Goal: Information Seeking & Learning: Find specific fact

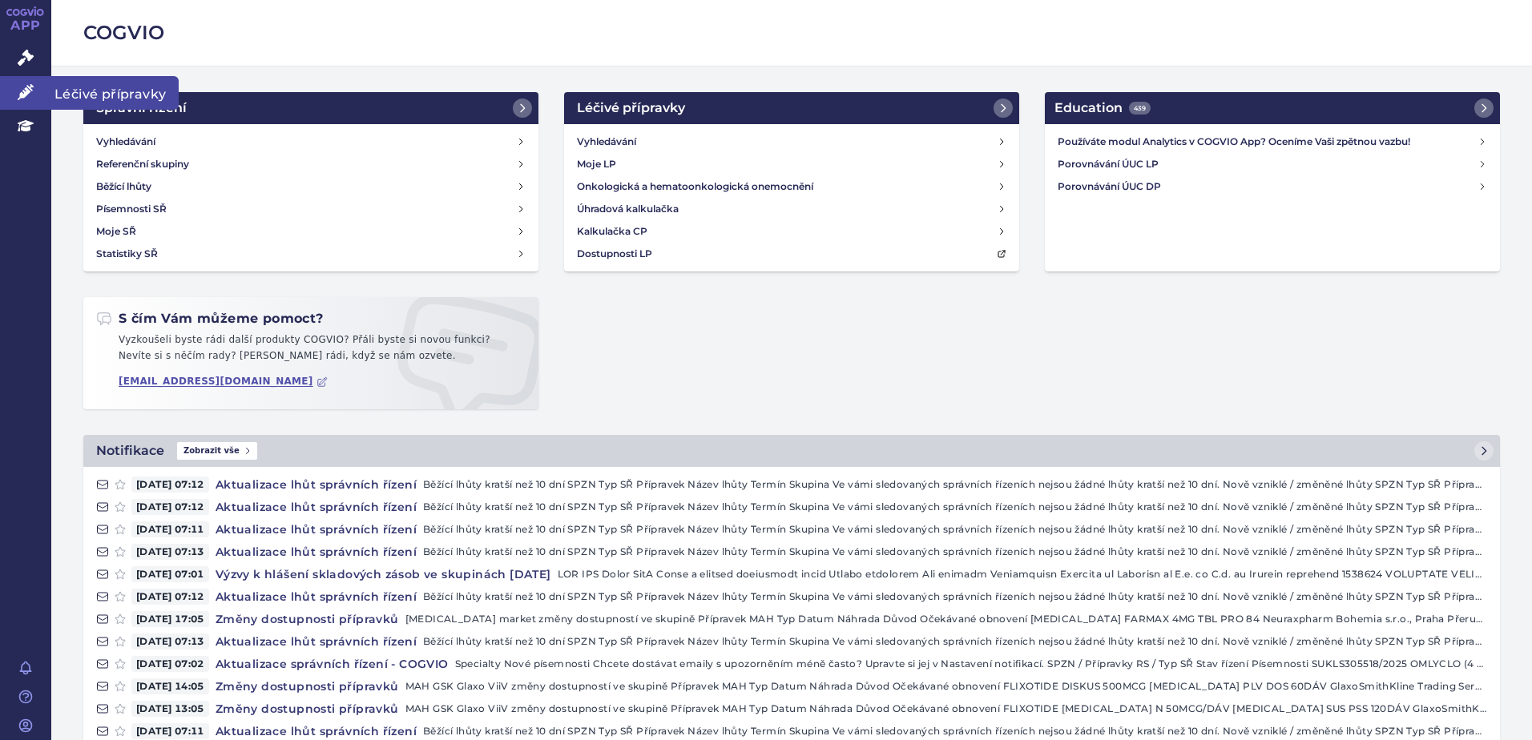
click at [76, 87] on span "Léčivé přípravky" at bounding box center [114, 93] width 127 height 34
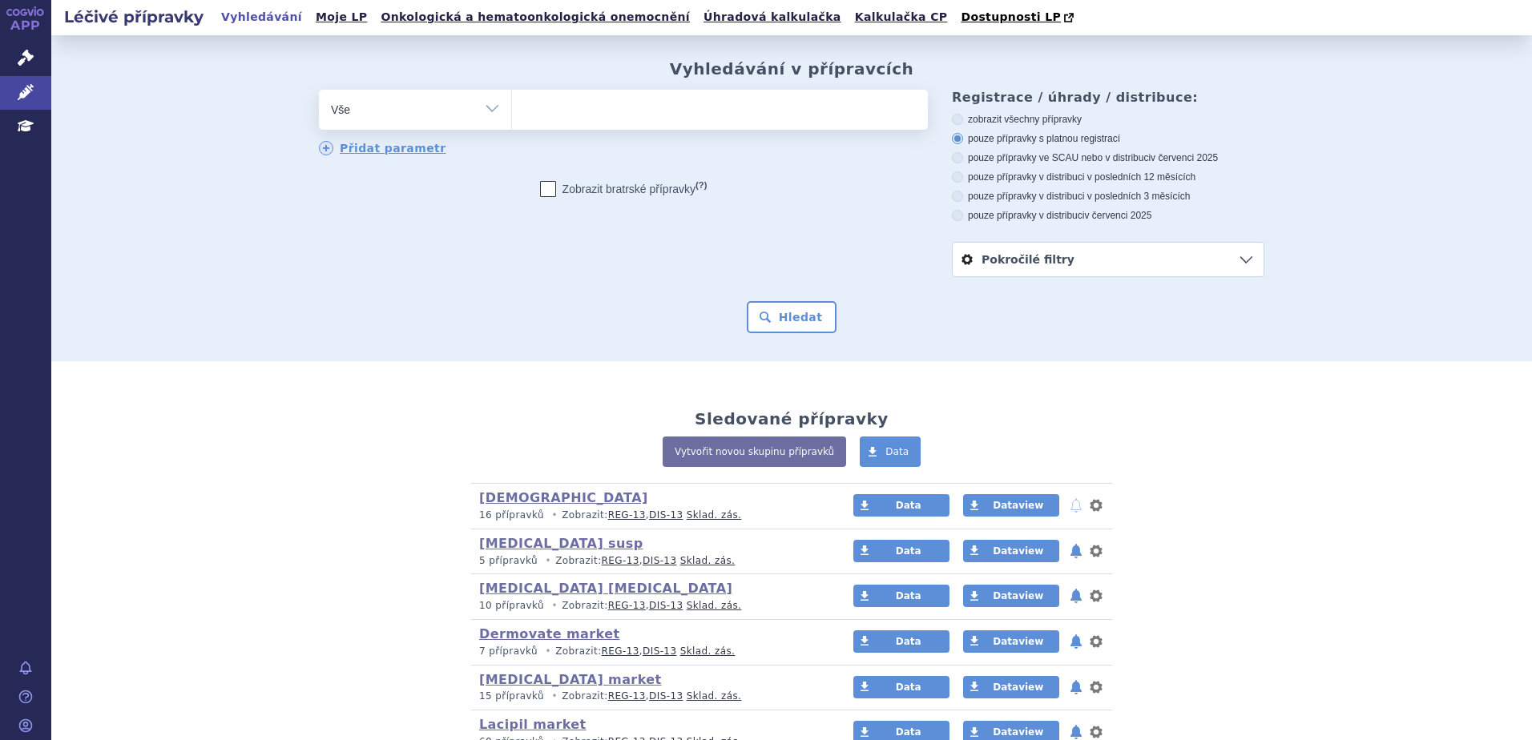
click at [685, 118] on ul at bounding box center [720, 107] width 416 height 34
click at [512, 118] on select at bounding box center [511, 109] width 1 height 40
paste input "0231452"
type input "0231452"
select select "0231452"
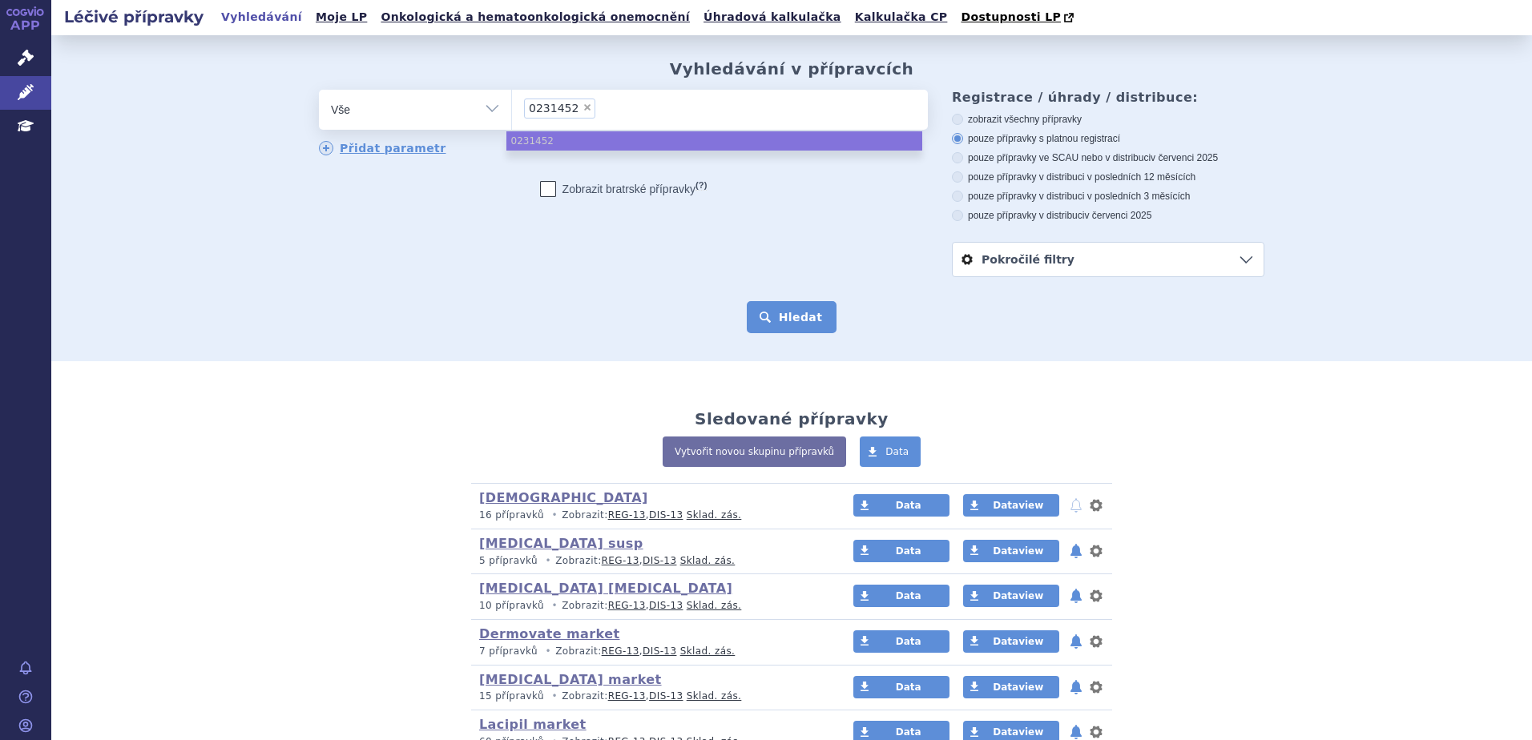
click at [775, 318] on button "Hledat" at bounding box center [792, 317] width 91 height 32
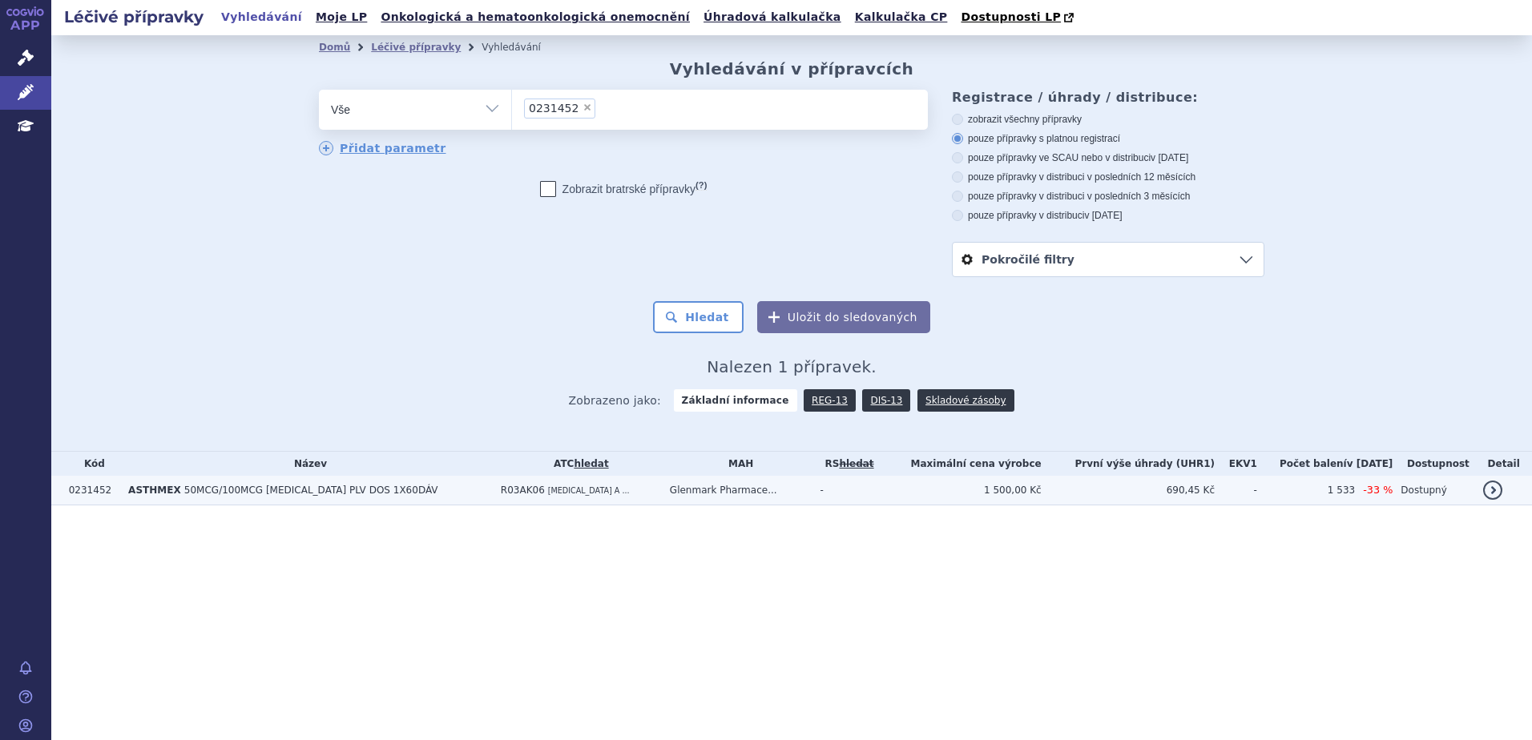
click at [501, 494] on span "R03AK06" at bounding box center [523, 490] width 44 height 11
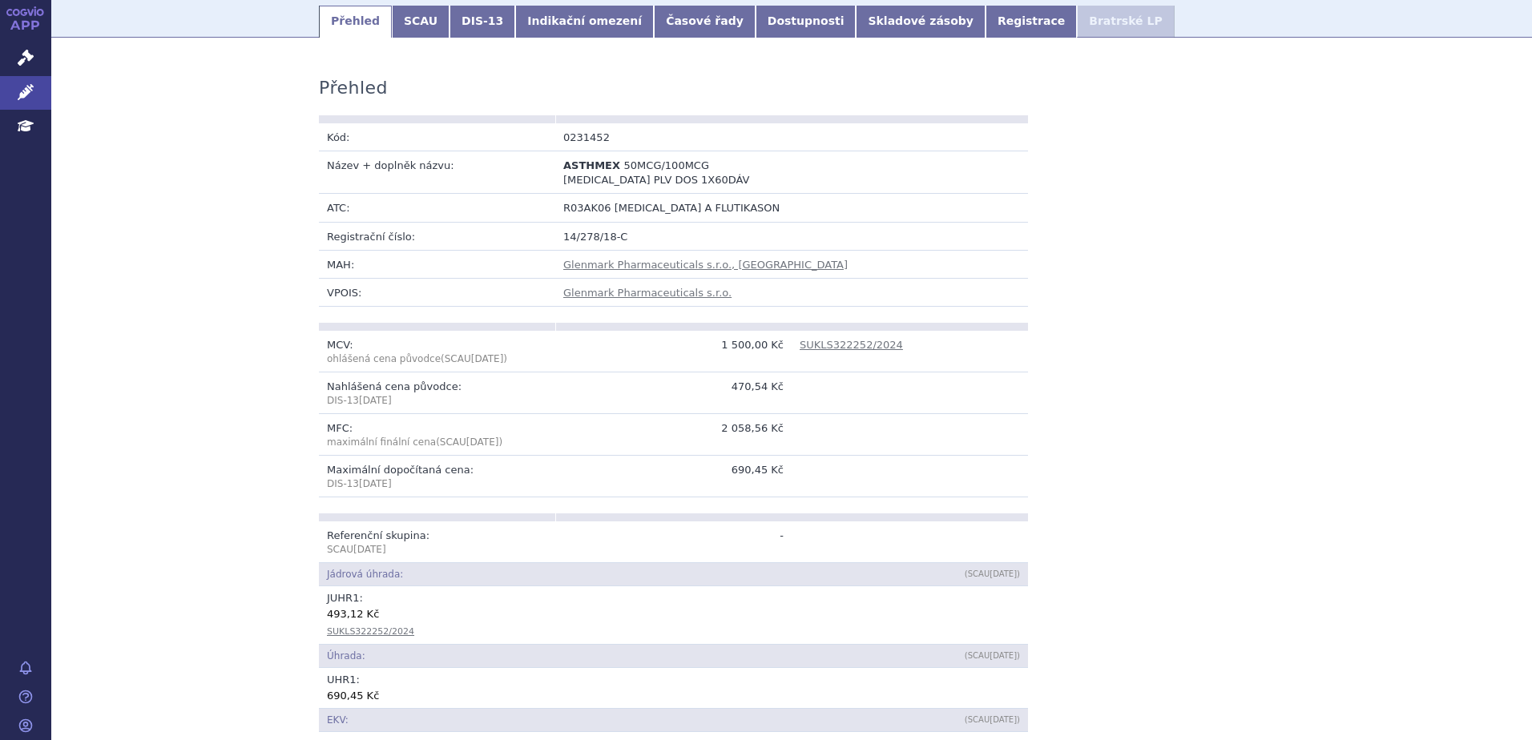
scroll to position [160, 0]
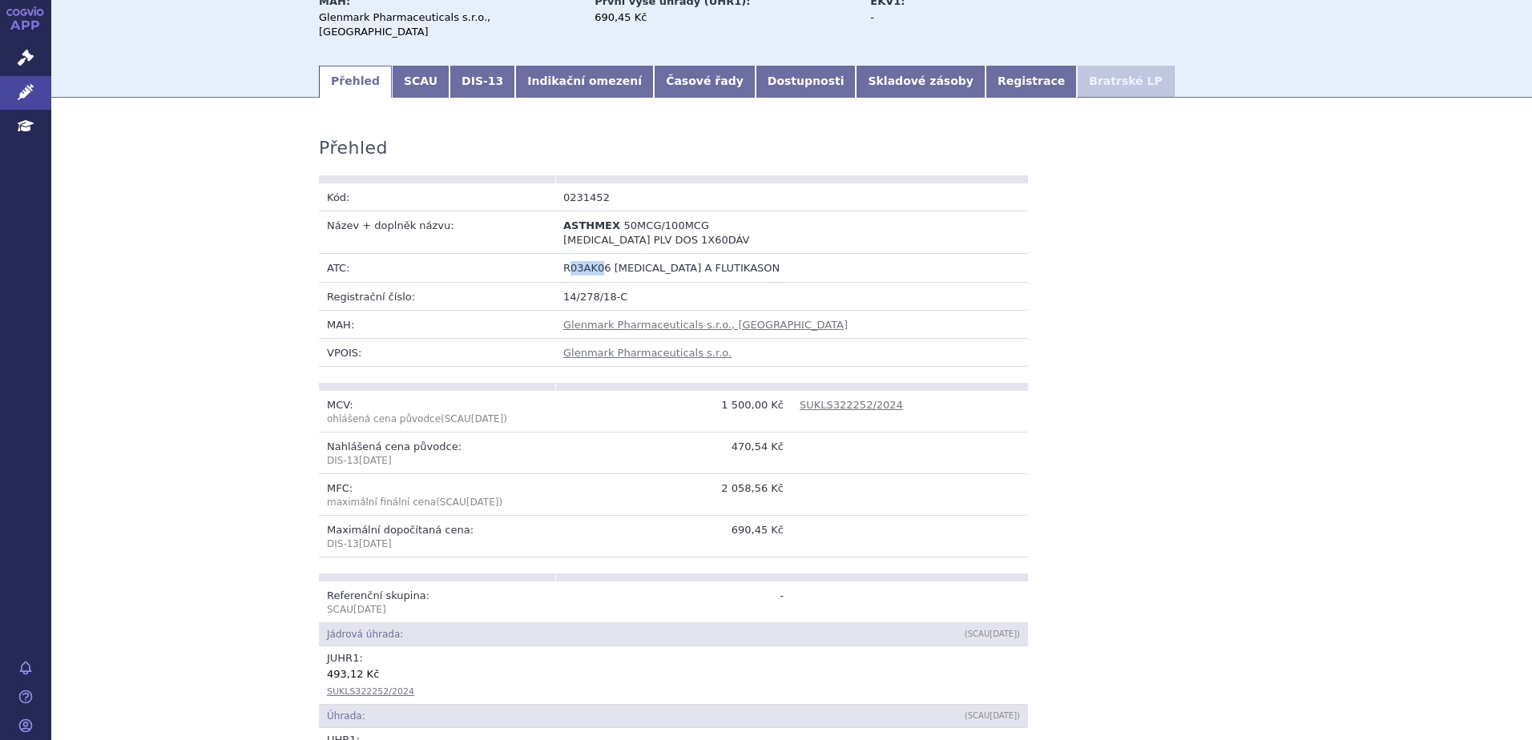
drag, startPoint x: 566, startPoint y: 252, endPoint x: 594, endPoint y: 252, distance: 28.0
click at [594, 262] on span "R03AK06" at bounding box center [587, 268] width 48 height 12
click at [599, 255] on td "R03AK06 SALMETEROL A FLUTIKASON" at bounding box center [791, 268] width 473 height 28
copy span "R03AK06"
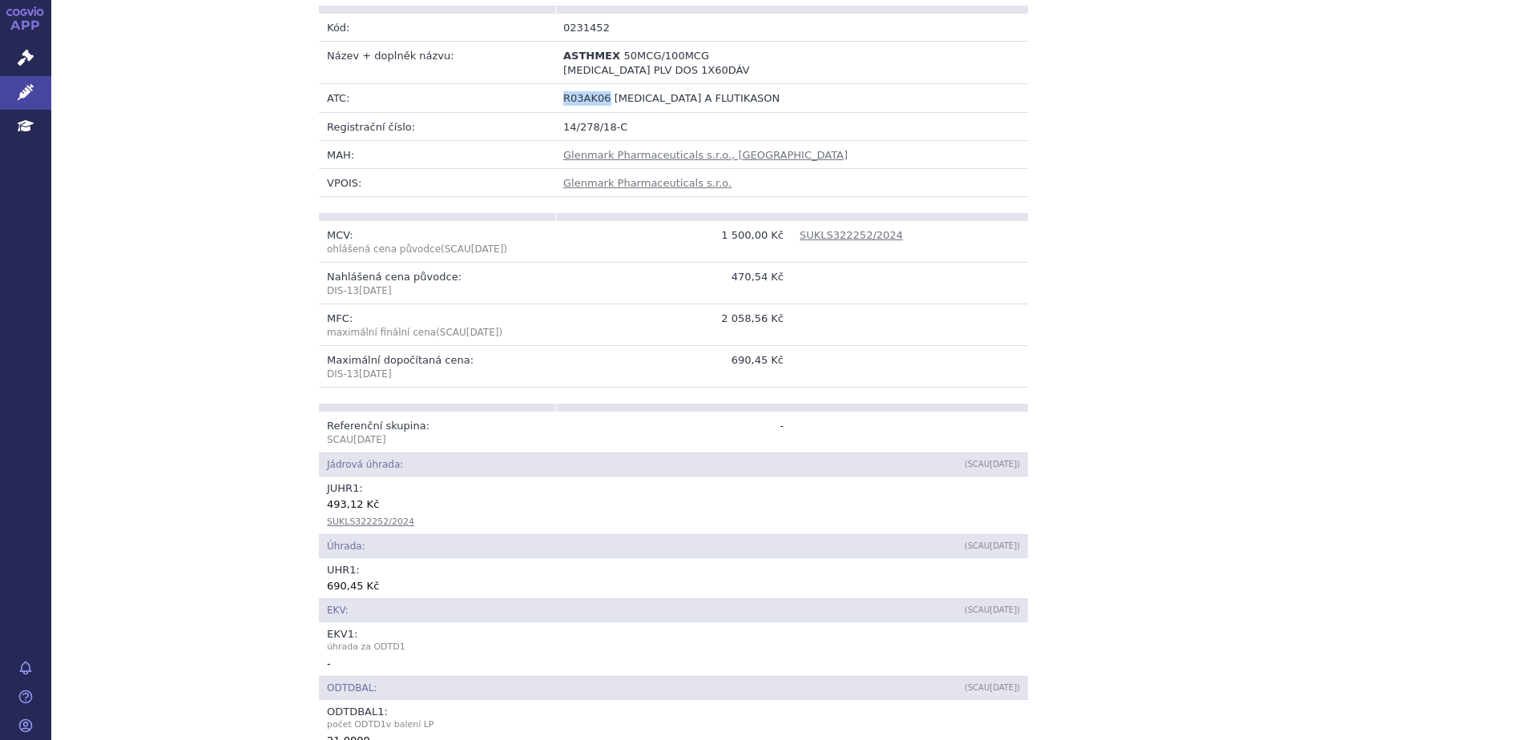
scroll to position [320, 0]
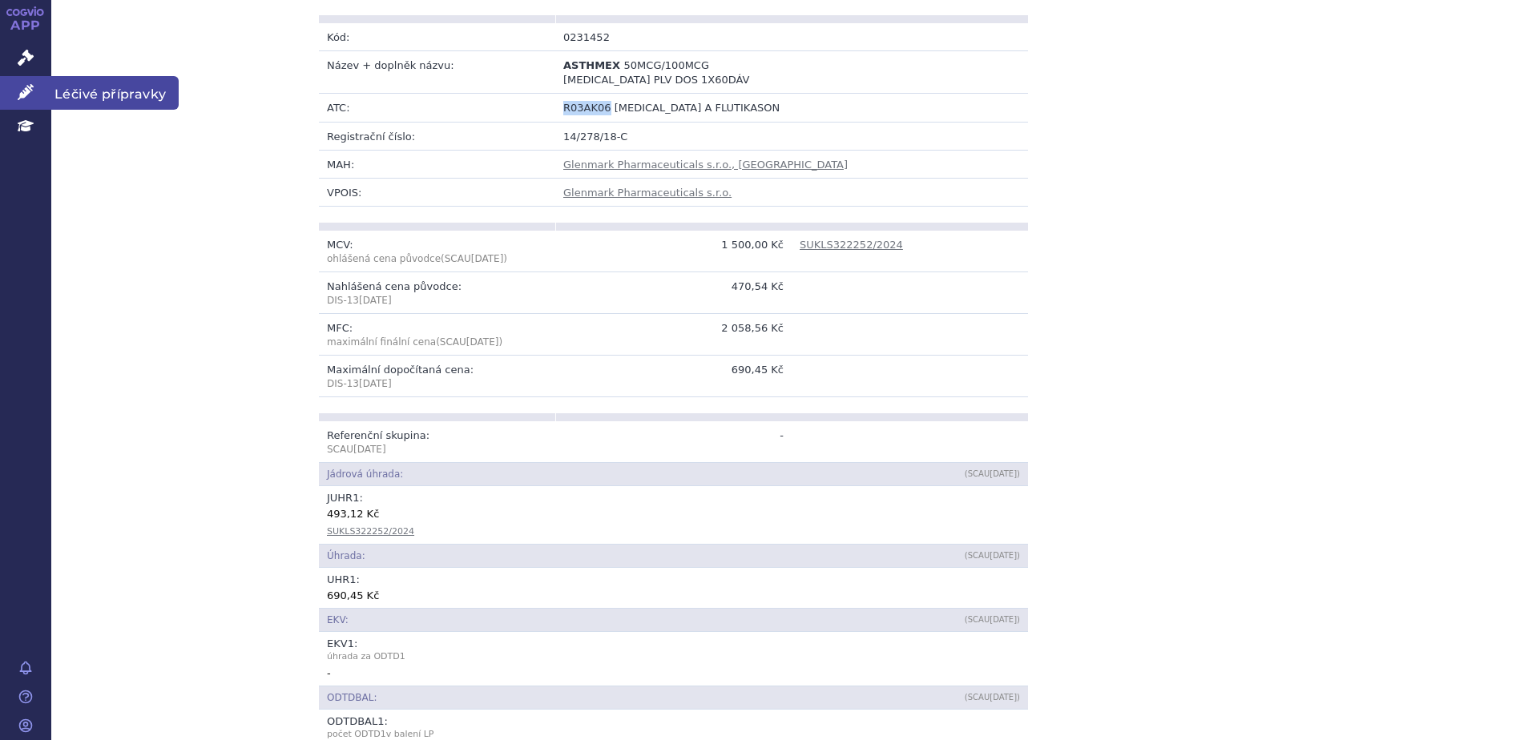
click at [23, 82] on link "Léčivé přípravky" at bounding box center [25, 93] width 51 height 34
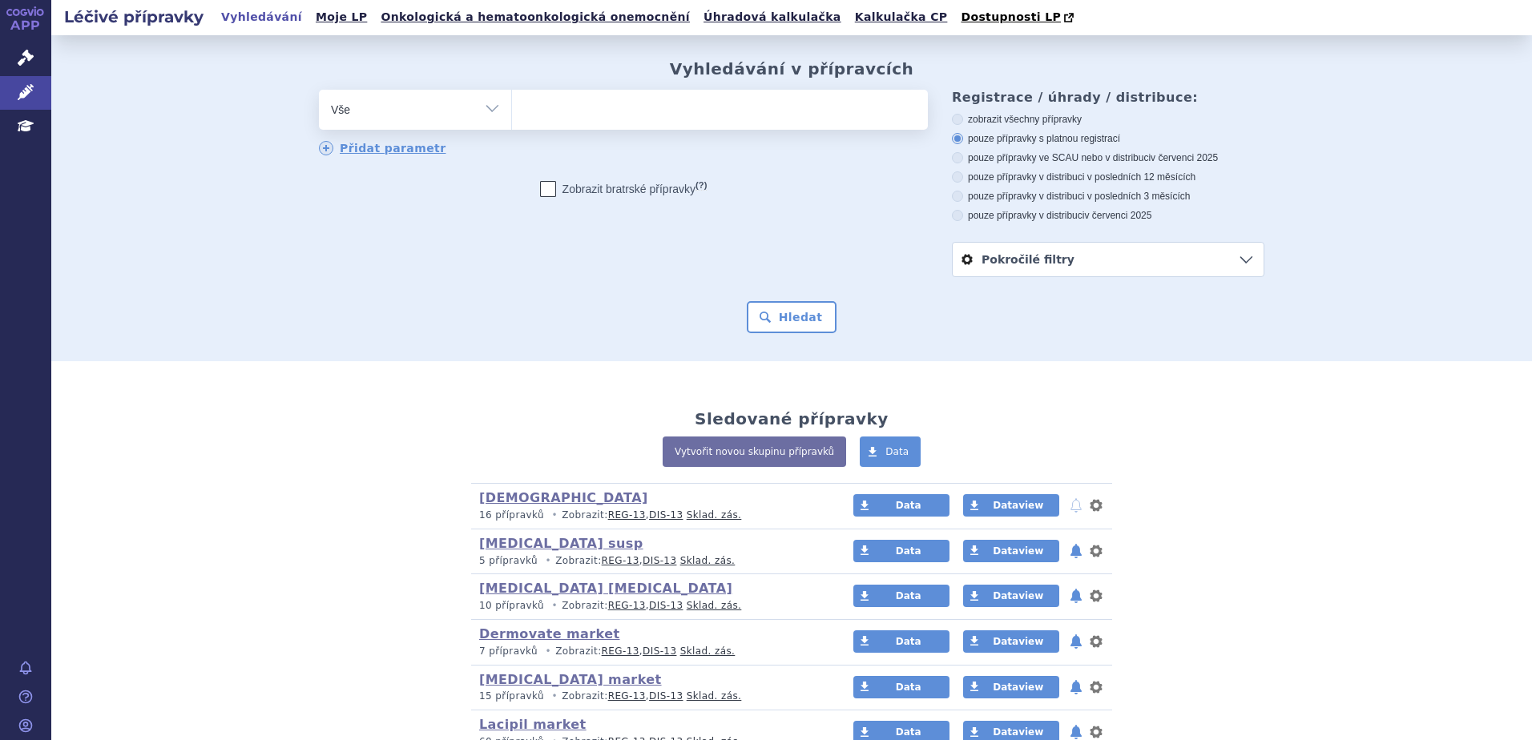
click at [608, 103] on ul at bounding box center [720, 107] width 416 height 34
click at [512, 103] on select at bounding box center [511, 109] width 1 height 40
paste input "R03AK06"
type input "R03AK06"
select select "R03AK06"
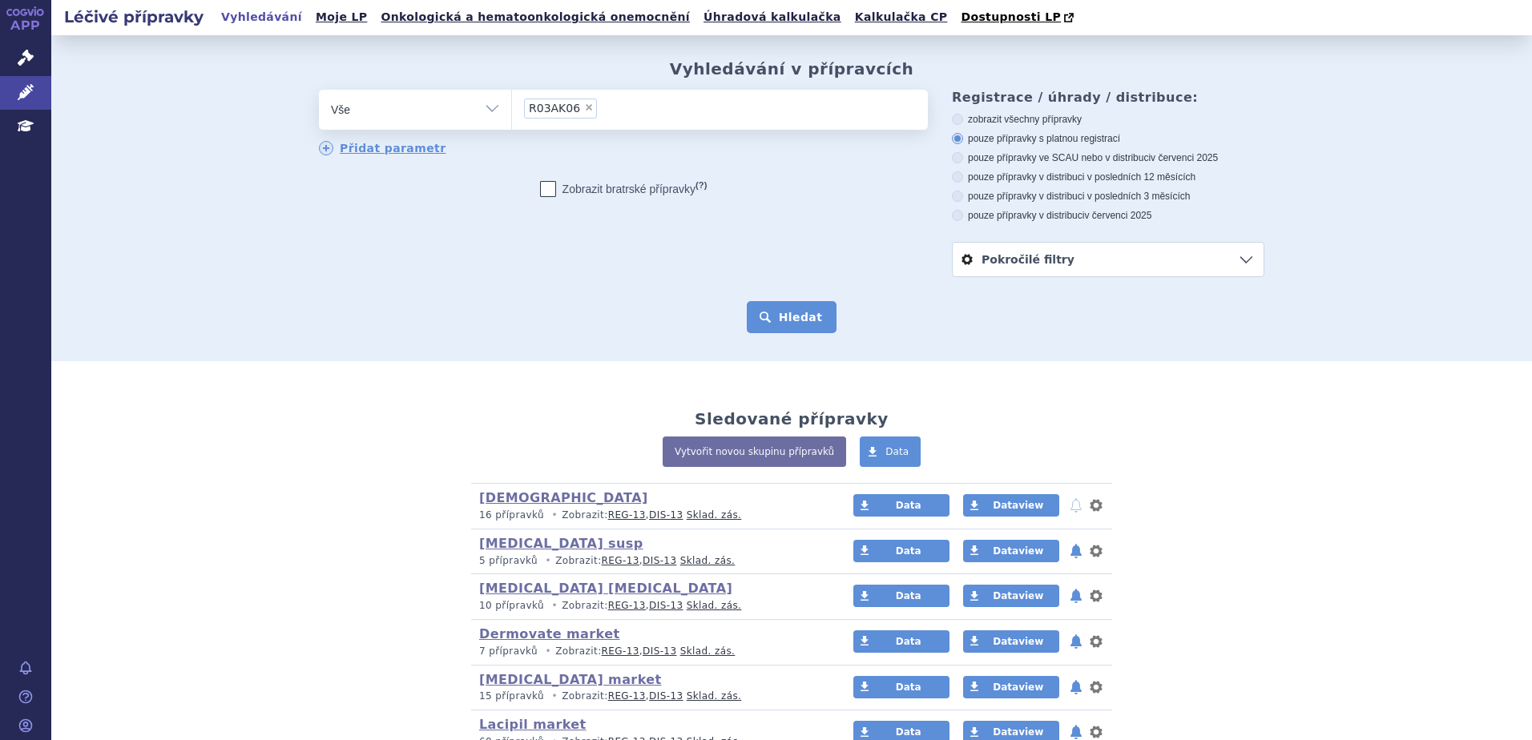
click at [777, 305] on button "Hledat" at bounding box center [792, 317] width 91 height 32
